Goal: Transaction & Acquisition: Book appointment/travel/reservation

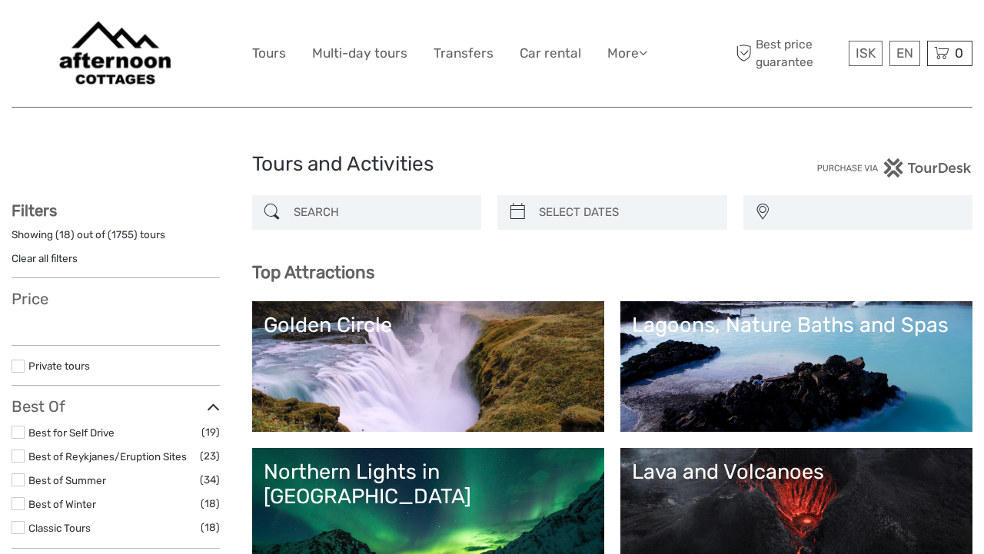
select select
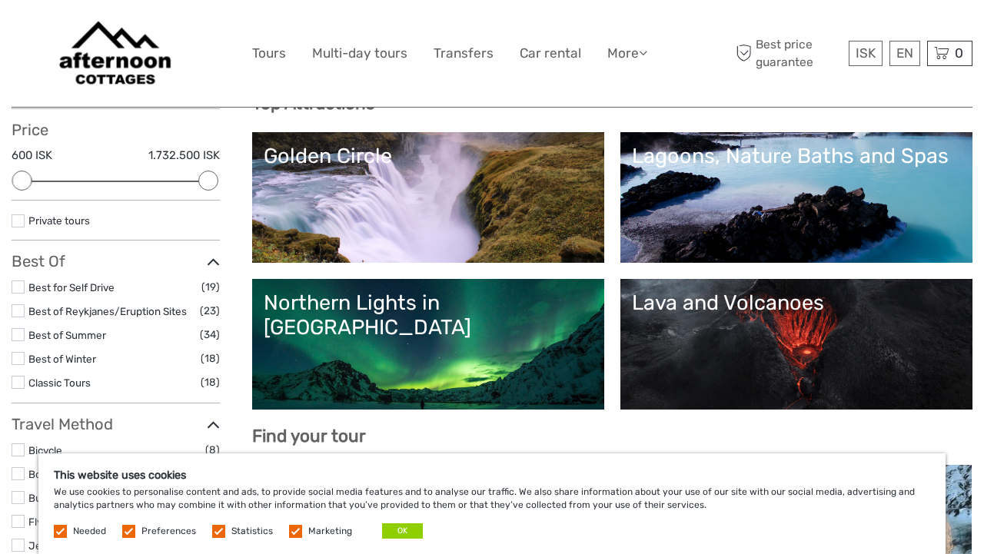
scroll to position [173, 0]
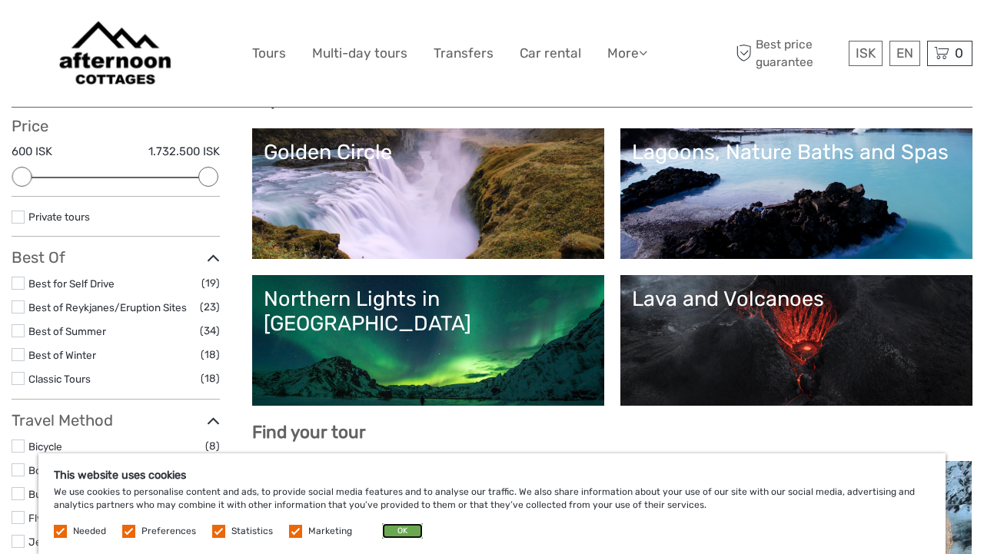
click at [398, 533] on button "OK" at bounding box center [402, 530] width 41 height 15
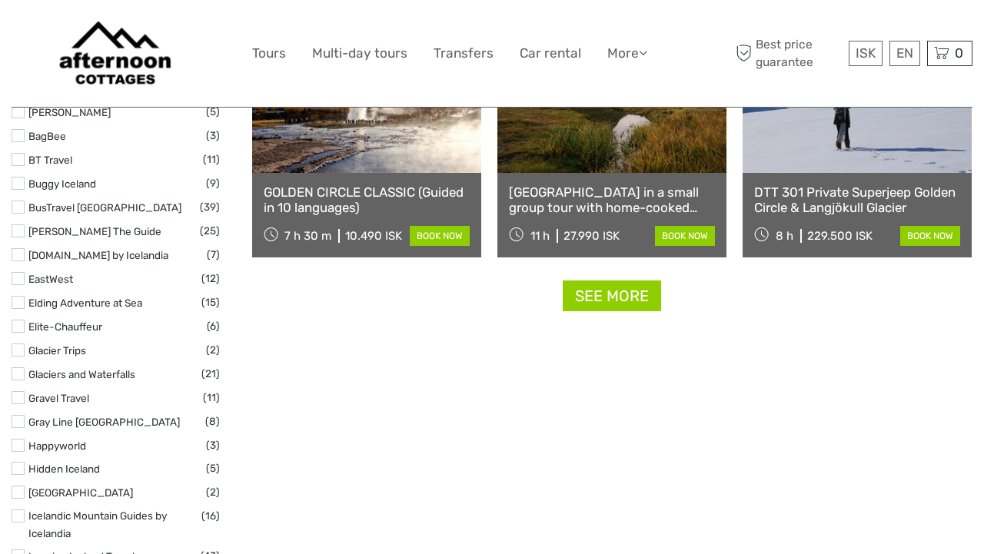
scroll to position [1990, 0]
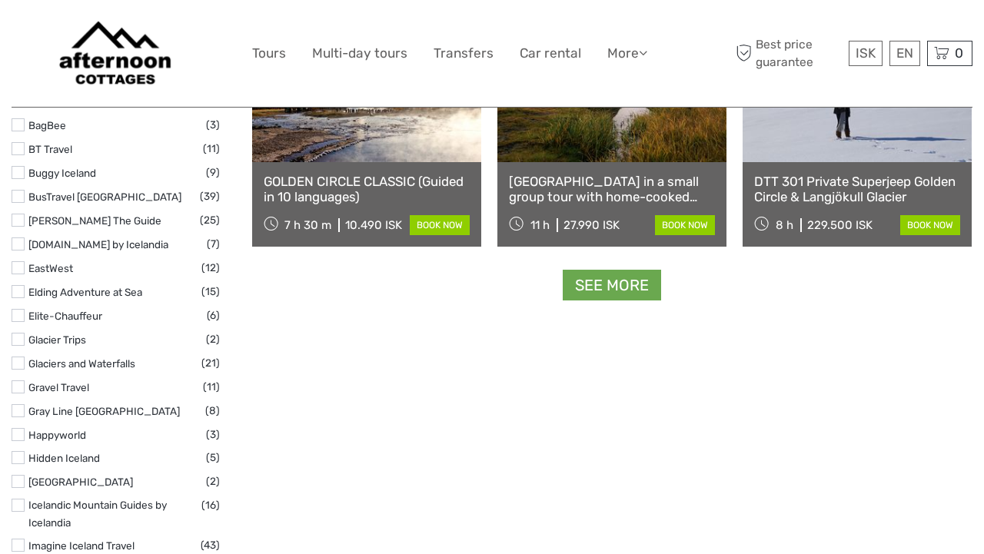
click at [616, 282] on link "See more" at bounding box center [612, 286] width 98 height 32
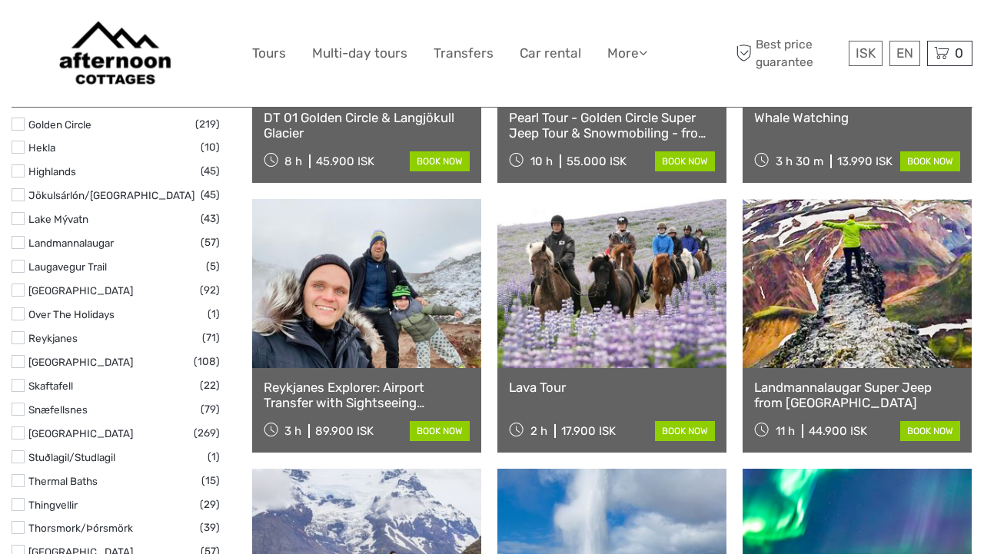
scroll to position [872, 0]
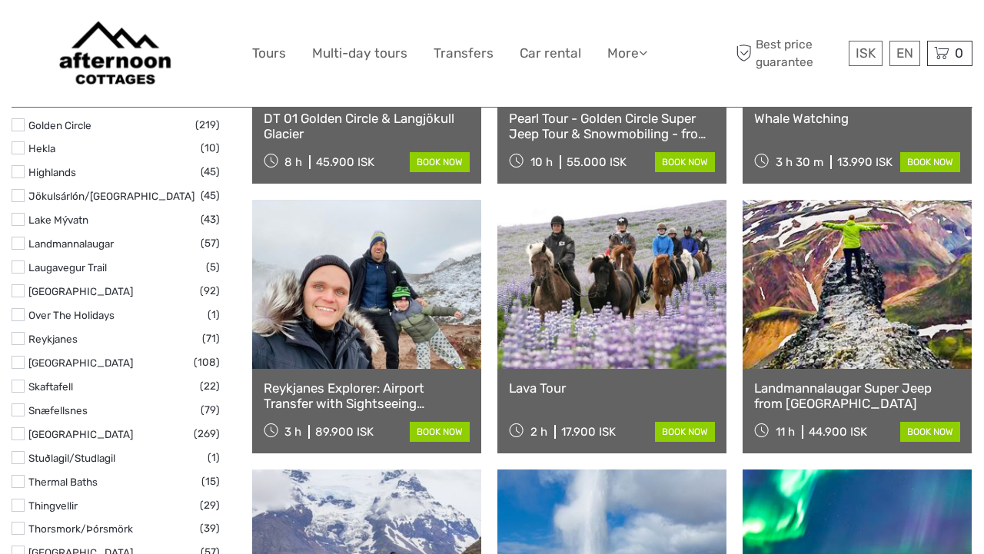
click at [845, 390] on link "Landmannalaugar Super Jeep from [GEOGRAPHIC_DATA]" at bounding box center [857, 396] width 206 height 32
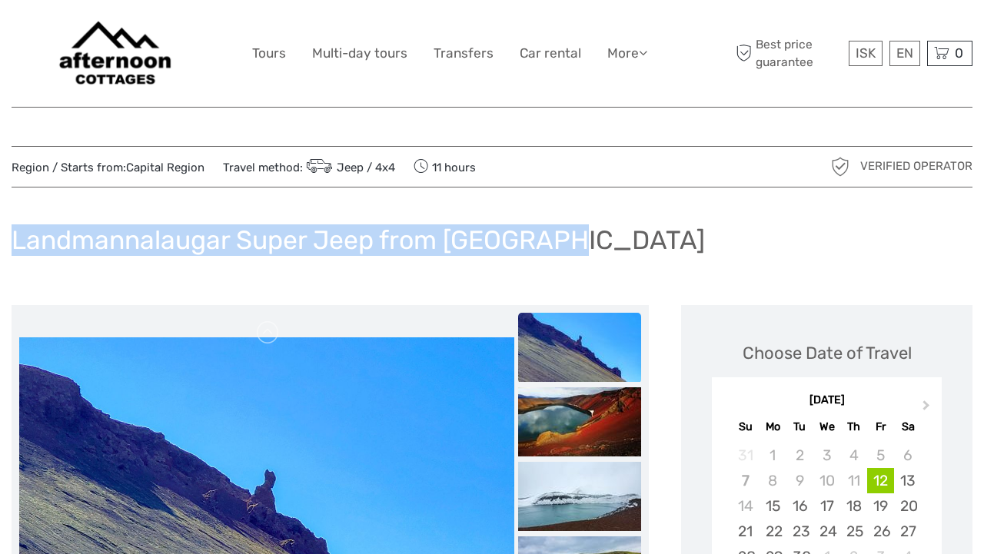
drag, startPoint x: 568, startPoint y: 239, endPoint x: 65, endPoint y: 222, distance: 503.7
click at [65, 222] on div "Landmannalaugar Super Jeep from [GEOGRAPHIC_DATA]" at bounding box center [492, 246] width 961 height 56
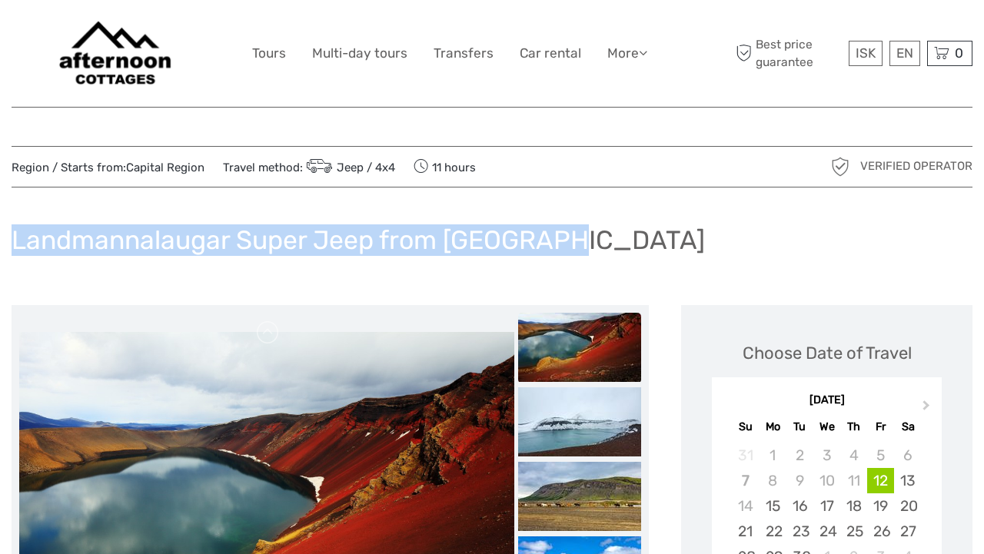
copy h1 "Landmannalaugar Super Jeep from [GEOGRAPHIC_DATA]"
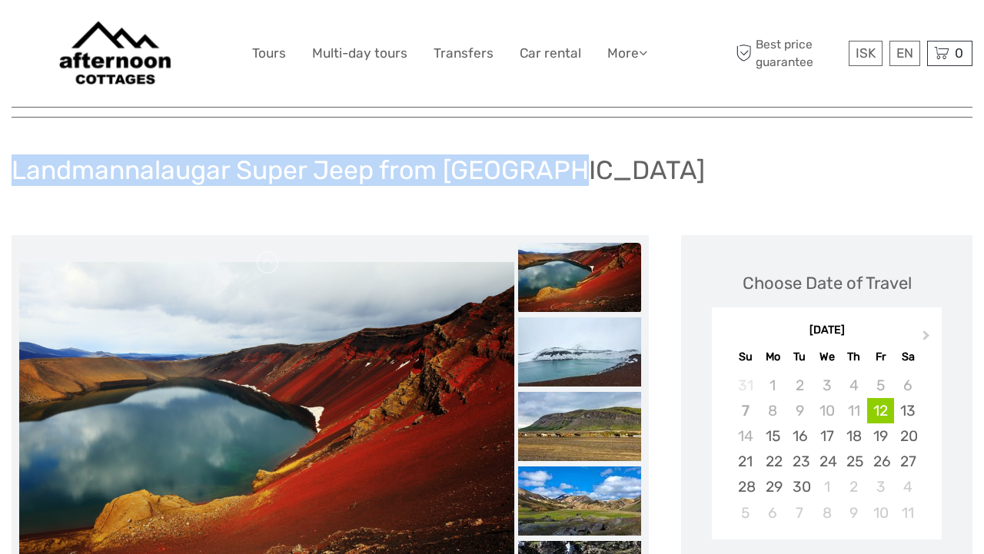
scroll to position [75, 0]
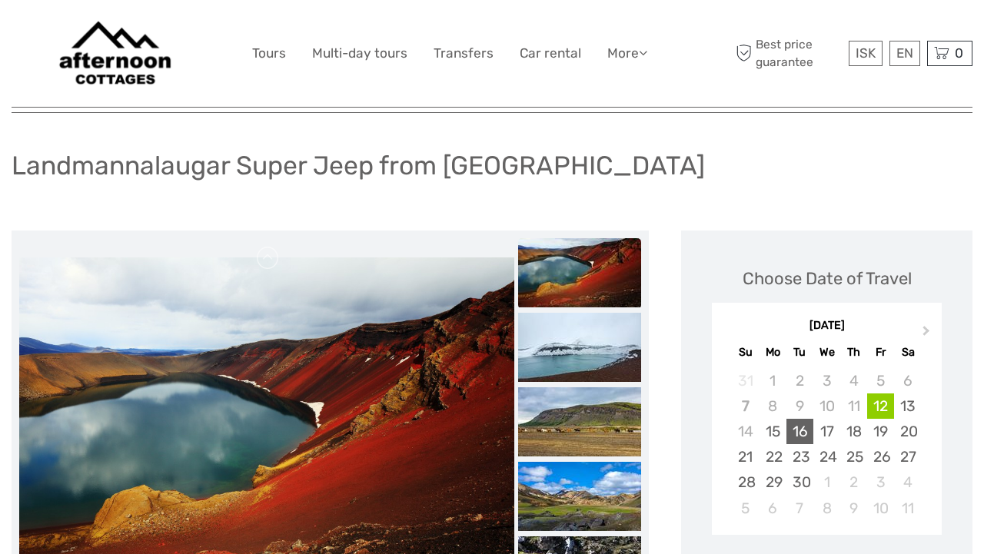
click at [804, 433] on div "16" at bounding box center [799, 431] width 27 height 25
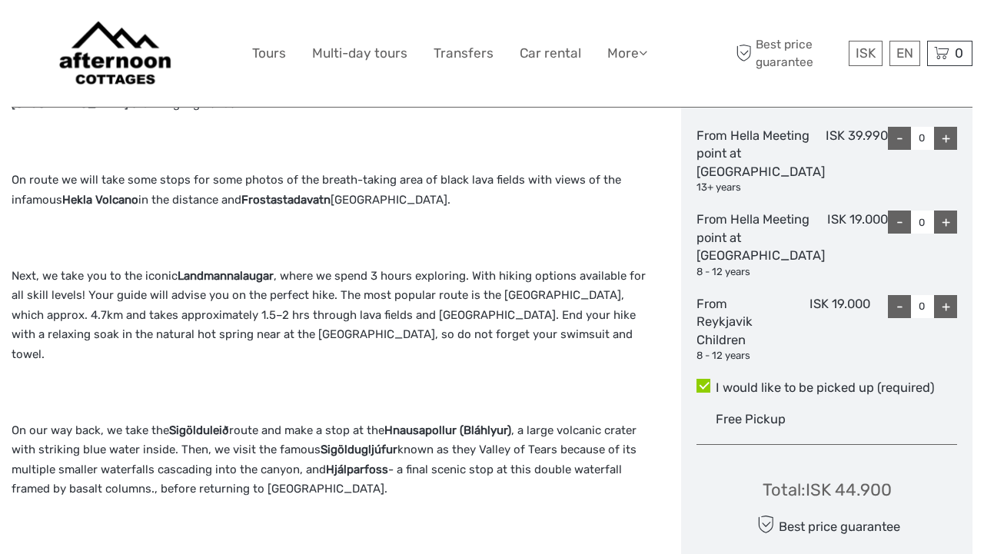
scroll to position [785, 0]
click at [949, 233] on div "+" at bounding box center [945, 221] width 23 height 23
type input "2"
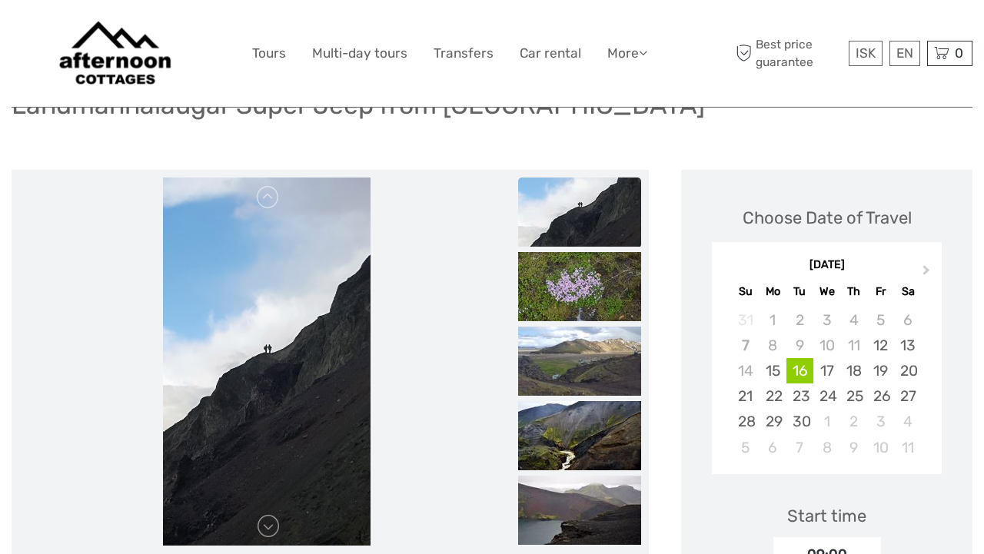
scroll to position [0, 0]
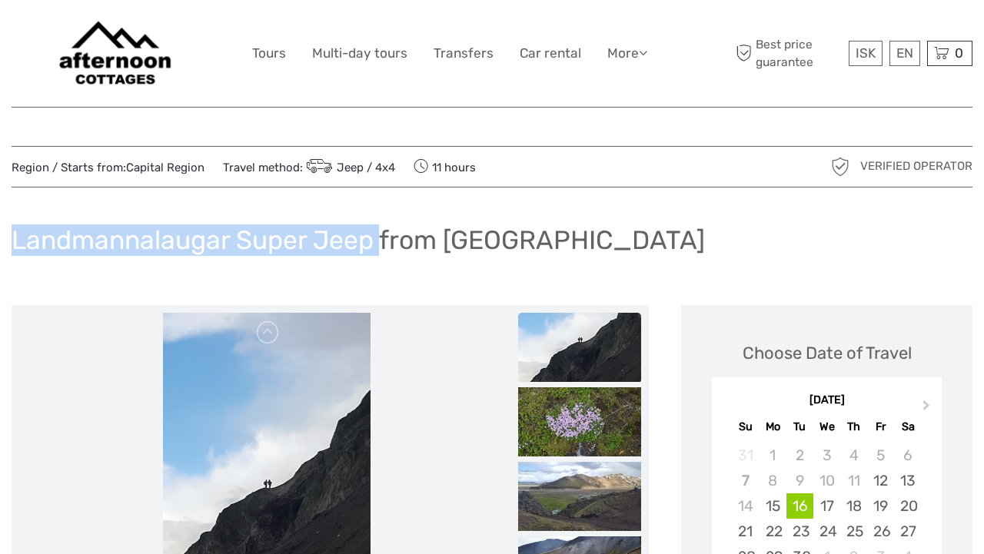
drag, startPoint x: 378, startPoint y: 239, endPoint x: 9, endPoint y: 241, distance: 368.9
copy h1 "Landmannalaugar Super Jeep"
